Goal: Check status

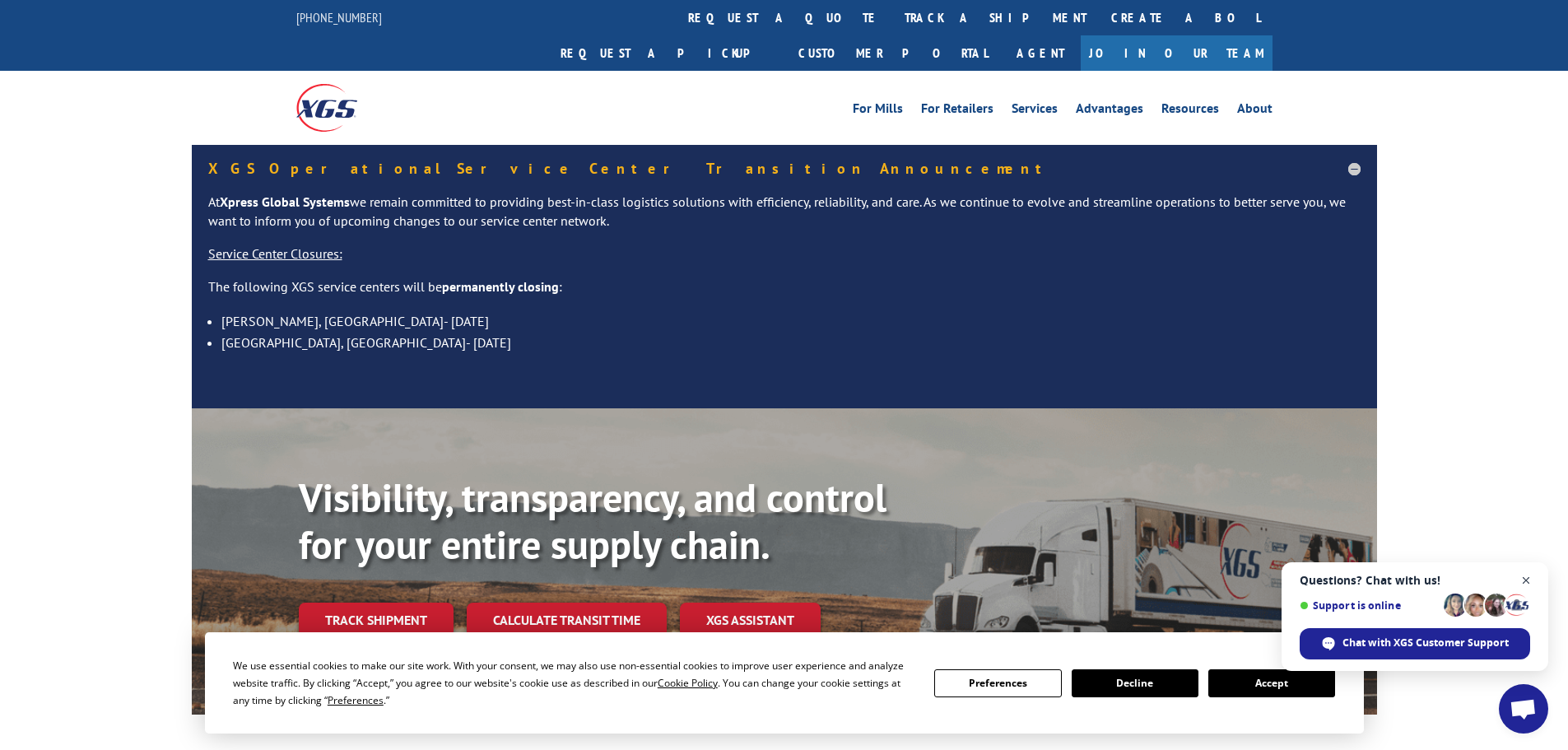
click at [1523, 580] on span "Open chat" at bounding box center [1526, 581] width 21 height 21
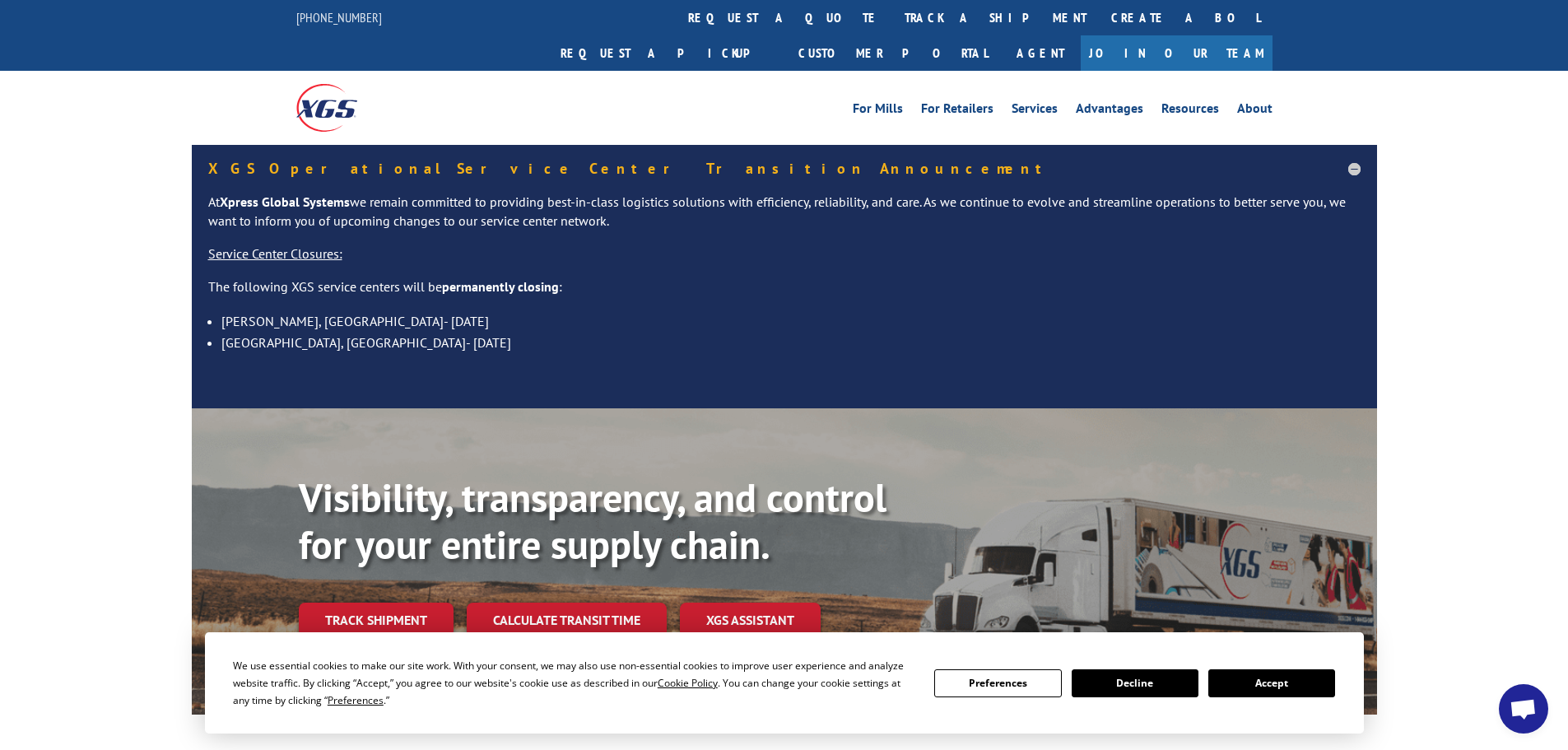
click at [1274, 685] on button "Accept" at bounding box center [1272, 683] width 127 height 28
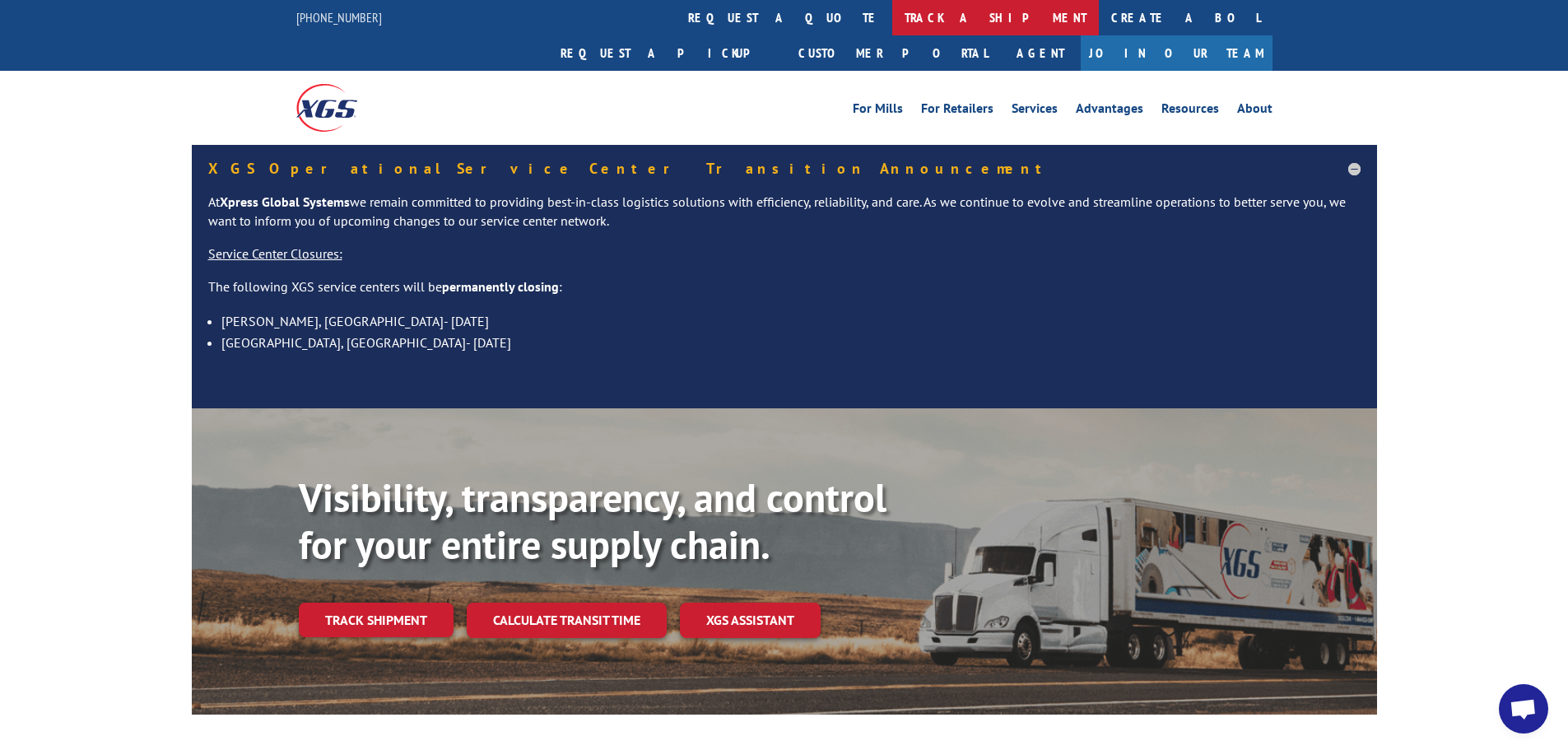
click at [892, 14] on link "track a shipment" at bounding box center [996, 17] width 207 height 35
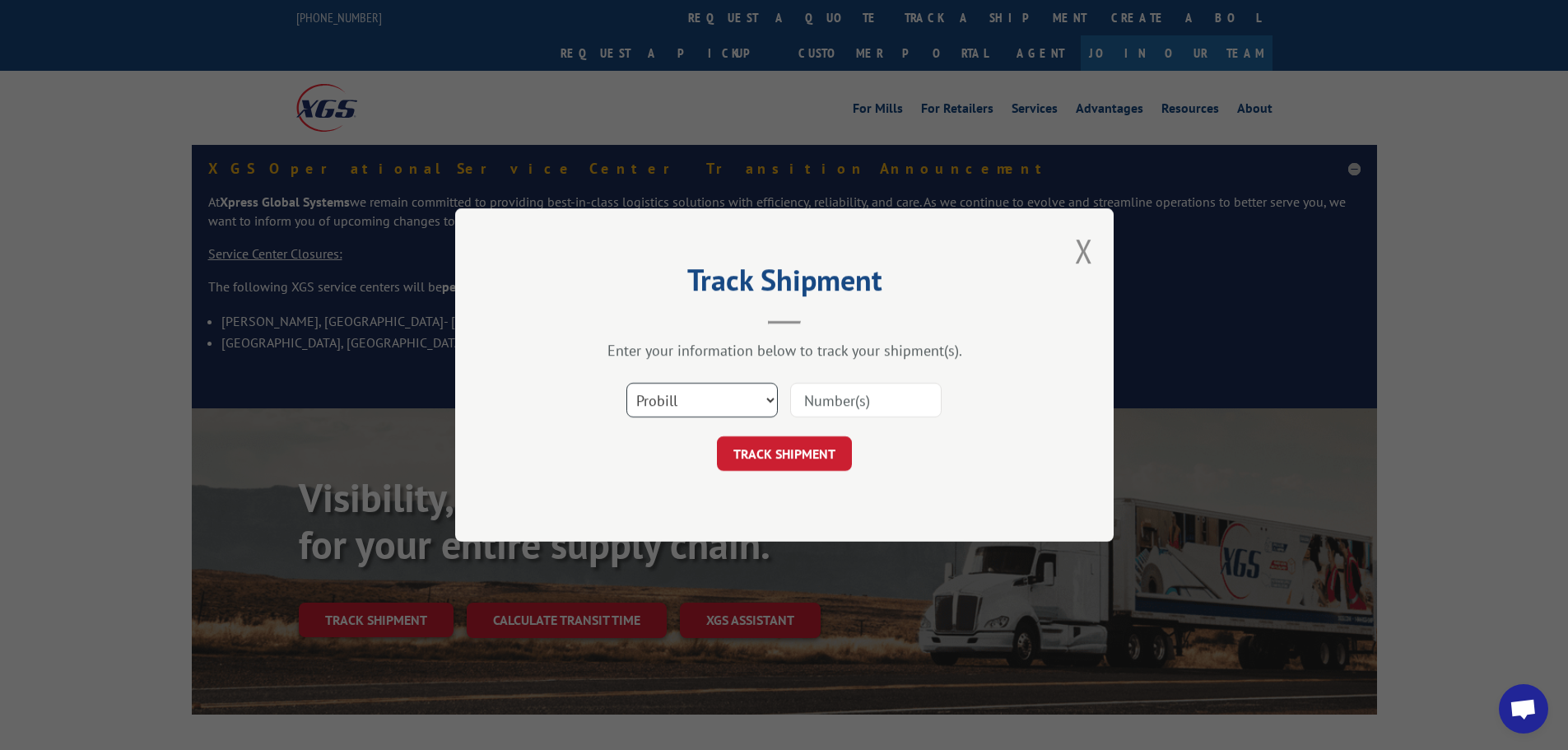
click at [686, 401] on select "Select category... Probill BOL PO" at bounding box center [702, 400] width 152 height 34
select select "bol"
click at [626, 383] on select "Select category... Probill BOL PO" at bounding box center [702, 400] width 152 height 34
click at [819, 403] on input at bounding box center [867, 400] width 152 height 34
paste input "6009827"
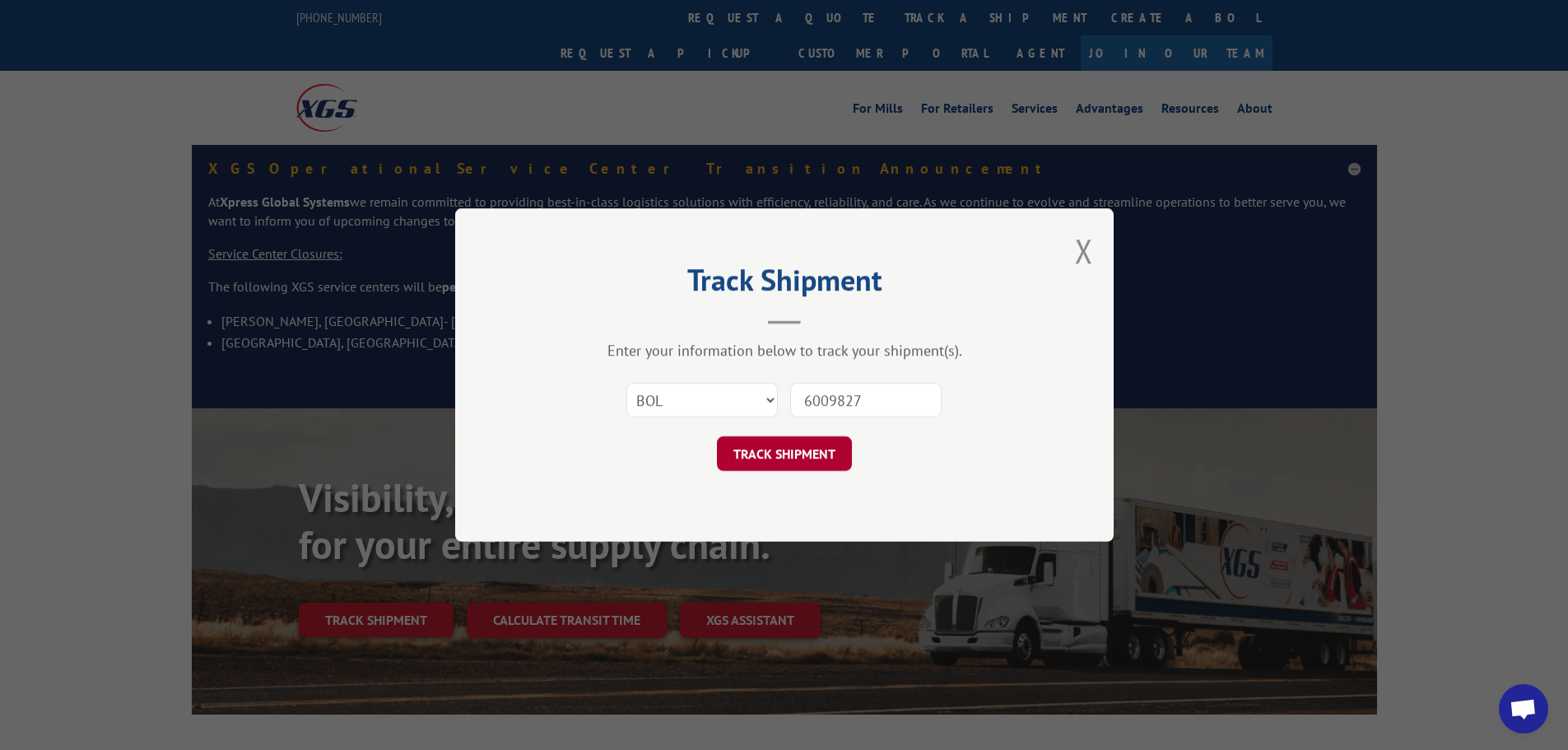
type input "6009827"
click at [771, 461] on button "TRACK SHIPMENT" at bounding box center [784, 454] width 135 height 34
